Goal: Use online tool/utility: Use online tool/utility

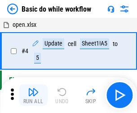
click at [33, 95] on img "button" at bounding box center [33, 92] width 11 height 11
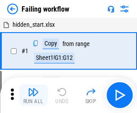
click at [33, 95] on img "button" at bounding box center [33, 92] width 11 height 11
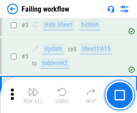
scroll to position [190, 0]
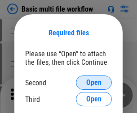
click at [94, 83] on span "Open" at bounding box center [93, 82] width 15 height 7
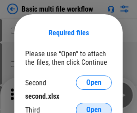
click at [94, 107] on span "Open" at bounding box center [93, 110] width 15 height 7
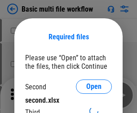
scroll to position [4, 0]
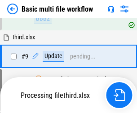
scroll to position [247, 0]
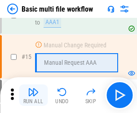
click at [33, 95] on img "button" at bounding box center [33, 92] width 11 height 11
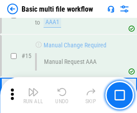
scroll to position [597, 0]
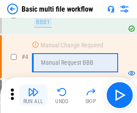
click at [33, 95] on img "button" at bounding box center [33, 92] width 11 height 11
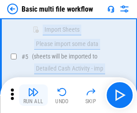
click at [33, 95] on img "button" at bounding box center [33, 92] width 11 height 11
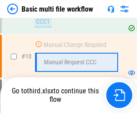
scroll to position [420, 0]
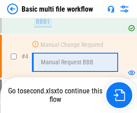
scroll to position [154, 0]
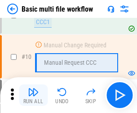
click at [33, 95] on img "button" at bounding box center [33, 92] width 11 height 11
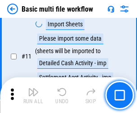
click at [33, 95] on img "button" at bounding box center [33, 92] width 11 height 11
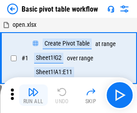
click at [33, 95] on img "button" at bounding box center [33, 92] width 11 height 11
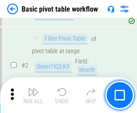
scroll to position [215, 0]
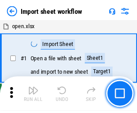
scroll to position [3, 0]
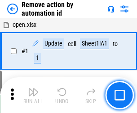
scroll to position [33, 0]
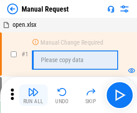
click at [33, 95] on img "button" at bounding box center [33, 92] width 11 height 11
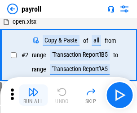
click at [33, 95] on img "button" at bounding box center [33, 92] width 11 height 11
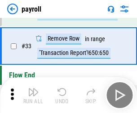
scroll to position [111, 0]
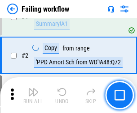
scroll to position [145, 0]
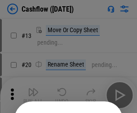
scroll to position [87, 0]
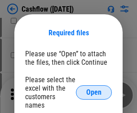
click at [94, 89] on span "Open" at bounding box center [93, 92] width 15 height 7
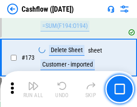
scroll to position [949, 0]
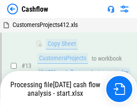
scroll to position [180, 0]
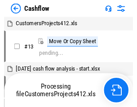
scroll to position [10, 0]
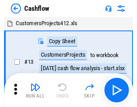
scroll to position [10, 0]
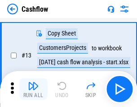
click at [33, 89] on img "button" at bounding box center [33, 85] width 11 height 11
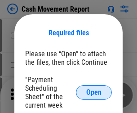
click at [94, 93] on span "Open" at bounding box center [93, 92] width 15 height 7
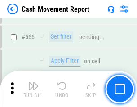
scroll to position [4109, 0]
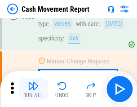
click at [33, 89] on img "button" at bounding box center [33, 85] width 11 height 11
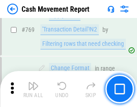
scroll to position [4982, 0]
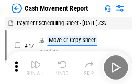
scroll to position [16, 0]
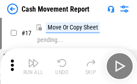
click at [33, 66] on img "button" at bounding box center [33, 63] width 11 height 11
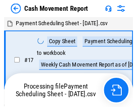
scroll to position [5, 0]
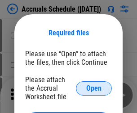
click at [94, 88] on span "Open" at bounding box center [93, 88] width 15 height 7
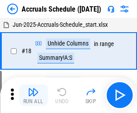
click at [33, 95] on img "button" at bounding box center [33, 92] width 11 height 11
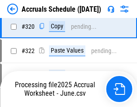
scroll to position [1668, 0]
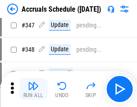
click at [33, 89] on img "button" at bounding box center [33, 85] width 11 height 11
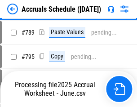
scroll to position [3766, 0]
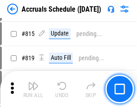
click at [33, 89] on img "button" at bounding box center [33, 85] width 11 height 11
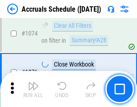
scroll to position [5370, 0]
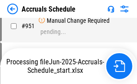
scroll to position [4932, 0]
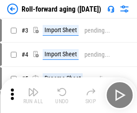
click at [33, 89] on img "button" at bounding box center [33, 92] width 11 height 11
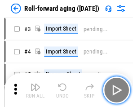
scroll to position [1, 0]
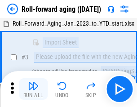
click at [33, 89] on img "button" at bounding box center [33, 85] width 11 height 11
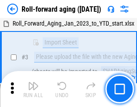
scroll to position [58, 0]
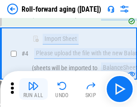
click at [33, 89] on img "button" at bounding box center [33, 85] width 11 height 11
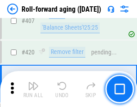
scroll to position [3109, 0]
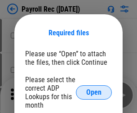
click at [94, 93] on span "Open" at bounding box center [93, 92] width 15 height 7
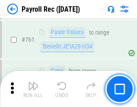
scroll to position [5518, 0]
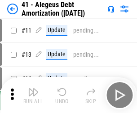
click at [33, 95] on img "button" at bounding box center [33, 92] width 11 height 11
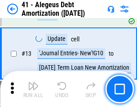
scroll to position [111, 0]
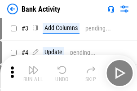
click at [33, 73] on img "button" at bounding box center [33, 70] width 11 height 11
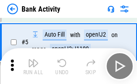
scroll to position [48, 0]
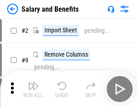
click at [33, 89] on img "button" at bounding box center [33, 85] width 11 height 11
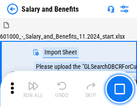
scroll to position [12, 0]
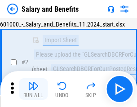
click at [33, 89] on img "button" at bounding box center [33, 85] width 11 height 11
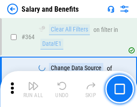
scroll to position [4222, 0]
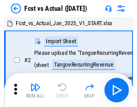
scroll to position [12, 0]
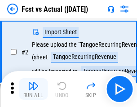
click at [33, 89] on img "button" at bounding box center [33, 85] width 11 height 11
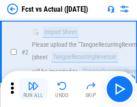
click at [33, 89] on img "button" at bounding box center [33, 85] width 11 height 11
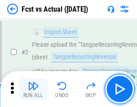
scroll to position [84, 0]
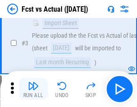
click at [33, 89] on img "button" at bounding box center [33, 85] width 11 height 11
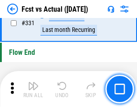
scroll to position [4292, 0]
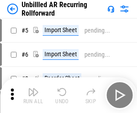
click at [33, 89] on img "button" at bounding box center [33, 92] width 11 height 11
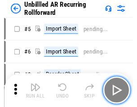
scroll to position [19, 0]
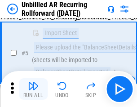
click at [33, 89] on img "button" at bounding box center [33, 85] width 11 height 11
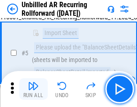
scroll to position [84, 0]
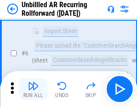
click at [33, 89] on img "button" at bounding box center [33, 85] width 11 height 11
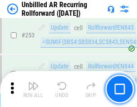
scroll to position [3046, 0]
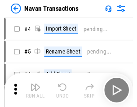
scroll to position [14, 0]
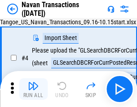
click at [33, 89] on img "button" at bounding box center [33, 85] width 11 height 11
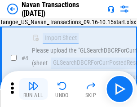
click at [33, 89] on img "button" at bounding box center [33, 85] width 11 height 11
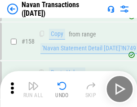
scroll to position [2907, 0]
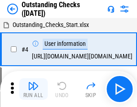
click at [33, 89] on img "button" at bounding box center [33, 85] width 11 height 11
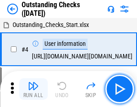
scroll to position [38, 0]
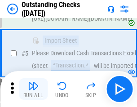
click at [33, 89] on img "button" at bounding box center [33, 85] width 11 height 11
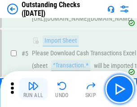
scroll to position [94, 0]
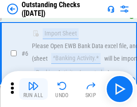
click at [33, 89] on img "button" at bounding box center [33, 85] width 11 height 11
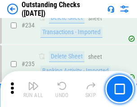
scroll to position [2723, 0]
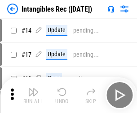
click at [33, 95] on img "button" at bounding box center [33, 92] width 11 height 11
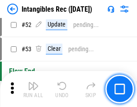
scroll to position [349, 0]
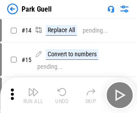
click at [33, 89] on img "button" at bounding box center [33, 92] width 11 height 11
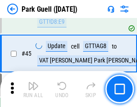
scroll to position [1121, 0]
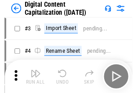
scroll to position [26, 0]
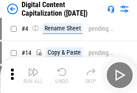
click at [33, 75] on img "button" at bounding box center [33, 72] width 11 height 11
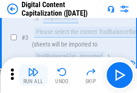
click at [33, 75] on img "button" at bounding box center [33, 72] width 11 height 11
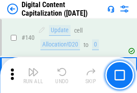
scroll to position [951, 0]
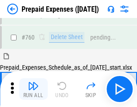
click at [33, 89] on img "button" at bounding box center [33, 85] width 11 height 11
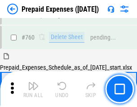
scroll to position [2485, 0]
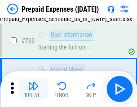
click at [33, 89] on img "button" at bounding box center [33, 85] width 11 height 11
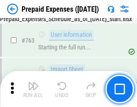
scroll to position [2538, 0]
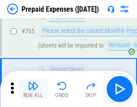
click at [33, 89] on img "button" at bounding box center [33, 85] width 11 height 11
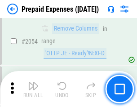
scroll to position [9372, 0]
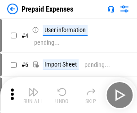
click at [33, 95] on img "button" at bounding box center [33, 92] width 11 height 11
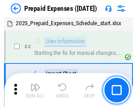
scroll to position [39, 0]
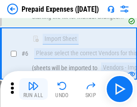
click at [33, 89] on img "button" at bounding box center [33, 85] width 11 height 11
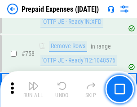
scroll to position [3195, 0]
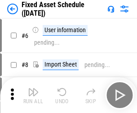
click at [33, 95] on img "button" at bounding box center [33, 92] width 11 height 11
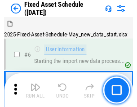
scroll to position [48, 0]
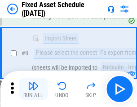
click at [33, 89] on img "button" at bounding box center [33, 85] width 11 height 11
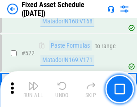
scroll to position [3116, 0]
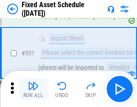
click at [33, 89] on img "button" at bounding box center [33, 85] width 11 height 11
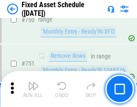
scroll to position [4371, 0]
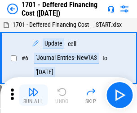
click at [33, 95] on img "button" at bounding box center [33, 92] width 11 height 11
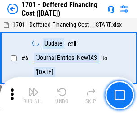
scroll to position [108, 0]
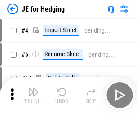
click at [33, 89] on img "button" at bounding box center [33, 92] width 11 height 11
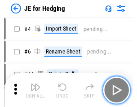
scroll to position [1, 0]
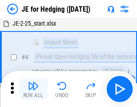
click at [33, 89] on img "button" at bounding box center [33, 85] width 11 height 11
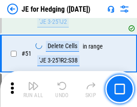
scroll to position [581, 0]
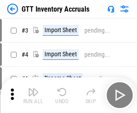
click at [33, 89] on img "button" at bounding box center [33, 92] width 11 height 11
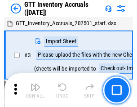
scroll to position [1, 0]
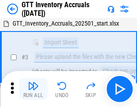
click at [33, 89] on img "button" at bounding box center [33, 85] width 11 height 11
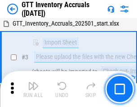
scroll to position [58, 0]
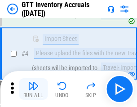
click at [33, 89] on img "button" at bounding box center [33, 85] width 11 height 11
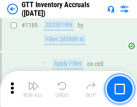
scroll to position [7322, 0]
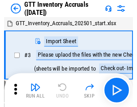
scroll to position [1, 0]
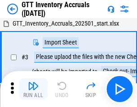
click at [33, 89] on img "button" at bounding box center [33, 85] width 11 height 11
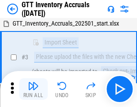
click at [33, 89] on img "button" at bounding box center [33, 85] width 11 height 11
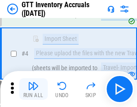
click at [33, 89] on img "button" at bounding box center [33, 85] width 11 height 11
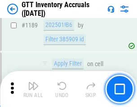
scroll to position [7322, 0]
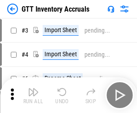
click at [33, 89] on img "button" at bounding box center [33, 92] width 11 height 11
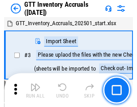
scroll to position [1, 0]
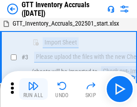
click at [33, 89] on img "button" at bounding box center [33, 85] width 11 height 11
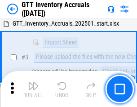
scroll to position [58, 0]
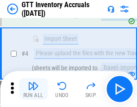
click at [33, 89] on img "button" at bounding box center [33, 85] width 11 height 11
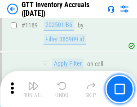
scroll to position [7322, 0]
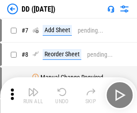
click at [33, 95] on img "button" at bounding box center [33, 92] width 11 height 11
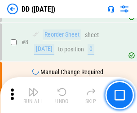
scroll to position [87, 0]
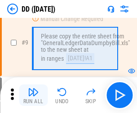
click at [33, 95] on img "button" at bounding box center [33, 92] width 11 height 11
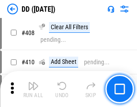
scroll to position [4012, 0]
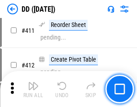
click at [33, 89] on img "button" at bounding box center [33, 85] width 11 height 11
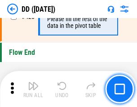
scroll to position [4291, 0]
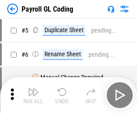
click at [33, 95] on img "button" at bounding box center [33, 92] width 11 height 11
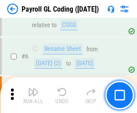
scroll to position [108, 0]
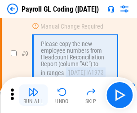
click at [33, 95] on img "button" at bounding box center [33, 92] width 11 height 11
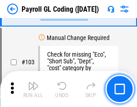
scroll to position [2104, 0]
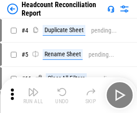
click at [33, 95] on img "button" at bounding box center [33, 92] width 11 height 11
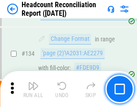
scroll to position [1078, 0]
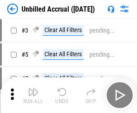
click at [33, 95] on img "button" at bounding box center [33, 92] width 11 height 11
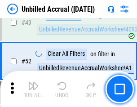
scroll to position [813, 0]
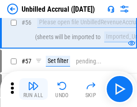
click at [33, 89] on img "button" at bounding box center [33, 85] width 11 height 11
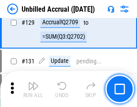
scroll to position [2671, 0]
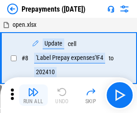
click at [33, 95] on img "button" at bounding box center [33, 92] width 11 height 11
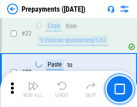
scroll to position [676, 0]
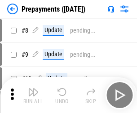
click at [33, 95] on img "button" at bounding box center [33, 92] width 11 height 11
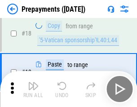
scroll to position [408, 0]
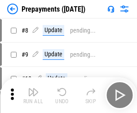
click at [33, 95] on img "button" at bounding box center [33, 92] width 11 height 11
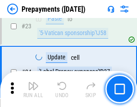
scroll to position [676, 0]
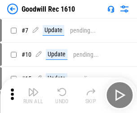
click at [33, 95] on img "button" at bounding box center [33, 92] width 11 height 11
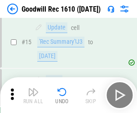
scroll to position [153, 0]
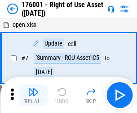
click at [33, 95] on img "button" at bounding box center [33, 92] width 11 height 11
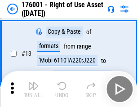
scroll to position [58, 0]
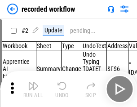
click at [33, 89] on img "button" at bounding box center [33, 85] width 11 height 11
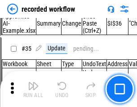
scroll to position [2803, 0]
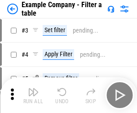
click at [33, 95] on img "button" at bounding box center [33, 92] width 11 height 11
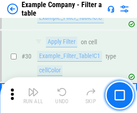
scroll to position [820, 0]
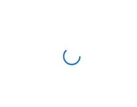
scroll to position [14, 0]
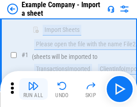
click at [33, 89] on img "button" at bounding box center [33, 85] width 11 height 11
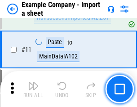
scroll to position [198, 0]
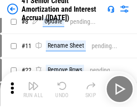
click at [33, 89] on img "button" at bounding box center [33, 85] width 11 height 11
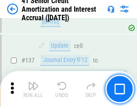
scroll to position [823, 0]
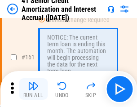
click at [33, 89] on img "button" at bounding box center [33, 85] width 11 height 11
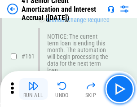
scroll to position [959, 0]
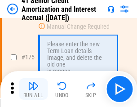
click at [33, 89] on img "button" at bounding box center [33, 85] width 11 height 11
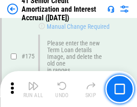
scroll to position [1050, 0]
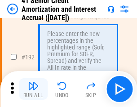
click at [33, 89] on img "button" at bounding box center [33, 85] width 11 height 11
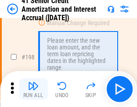
click at [33, 89] on img "button" at bounding box center [33, 85] width 11 height 11
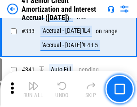
scroll to position [2291, 0]
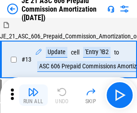
click at [33, 89] on img "button" at bounding box center [33, 92] width 11 height 11
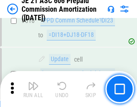
scroll to position [1674, 0]
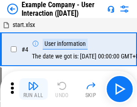
click at [33, 89] on img "button" at bounding box center [33, 85] width 11 height 11
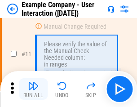
click at [33, 89] on img "button" at bounding box center [33, 85] width 11 height 11
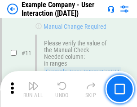
scroll to position [194, 0]
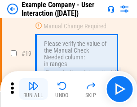
click at [33, 89] on img "button" at bounding box center [33, 85] width 11 height 11
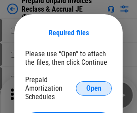
click at [94, 88] on span "Open" at bounding box center [93, 88] width 15 height 7
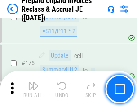
scroll to position [1210, 0]
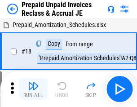
click at [33, 89] on img "button" at bounding box center [33, 85] width 11 height 11
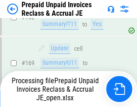
scroll to position [780, 0]
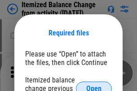
click at [94, 85] on span "Open" at bounding box center [93, 88] width 15 height 7
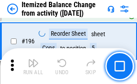
scroll to position [1726, 0]
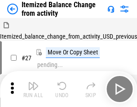
scroll to position [14, 0]
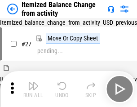
click at [33, 89] on img "button" at bounding box center [33, 85] width 11 height 11
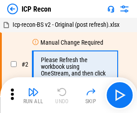
scroll to position [4, 0]
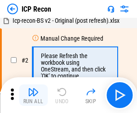
click at [33, 95] on img "button" at bounding box center [33, 92] width 11 height 11
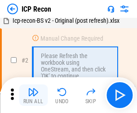
click at [33, 95] on img "button" at bounding box center [33, 92] width 11 height 11
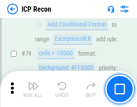
scroll to position [879, 0]
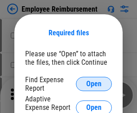
click at [94, 84] on span "Open" at bounding box center [93, 84] width 15 height 7
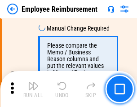
scroll to position [4466, 0]
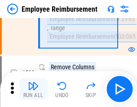
click at [33, 89] on img "button" at bounding box center [33, 85] width 11 height 11
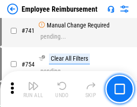
scroll to position [6291, 0]
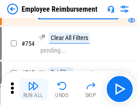
click at [33, 89] on img "button" at bounding box center [33, 85] width 11 height 11
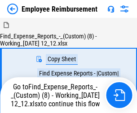
scroll to position [30, 0]
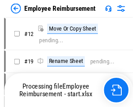
scroll to position [30, 0]
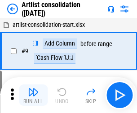
click at [33, 95] on img "button" at bounding box center [33, 92] width 11 height 11
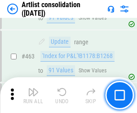
scroll to position [3926, 0]
